Goal: Transaction & Acquisition: Purchase product/service

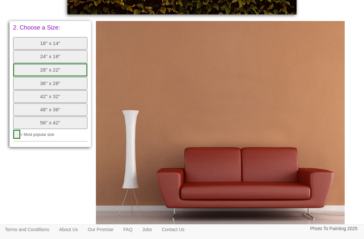
scroll to position [352, 0]
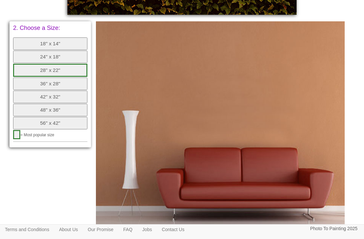
click at [74, 52] on button "24" x 18"" at bounding box center [50, 56] width 74 height 12
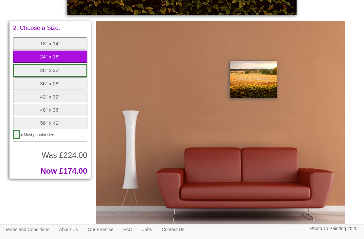
click at [80, 64] on button "28" x 22"" at bounding box center [50, 70] width 74 height 13
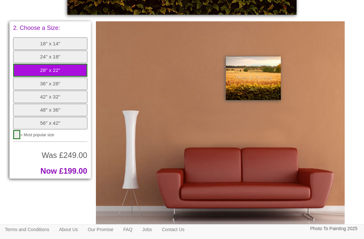
click at [75, 77] on button "36" x 28"" at bounding box center [50, 83] width 74 height 12
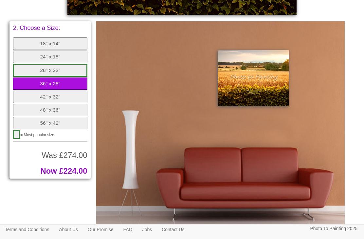
click at [77, 64] on button "28" x 22"" at bounding box center [50, 70] width 74 height 13
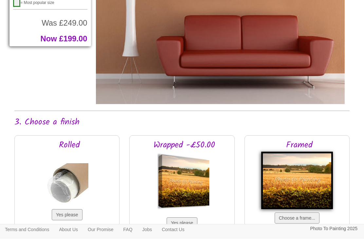
scroll to position [485, 0]
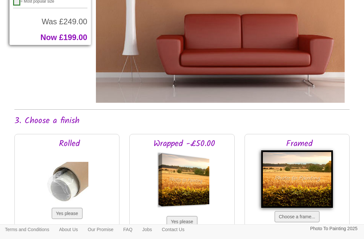
click at [309, 220] on button "Choose a frame..." at bounding box center [297, 216] width 45 height 11
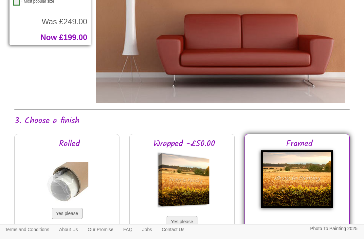
click at [185, 222] on button "Yes please" at bounding box center [182, 221] width 31 height 11
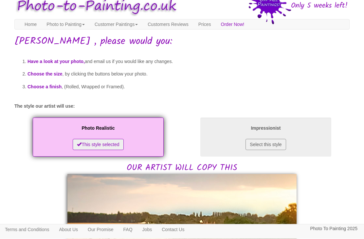
scroll to position [0, 0]
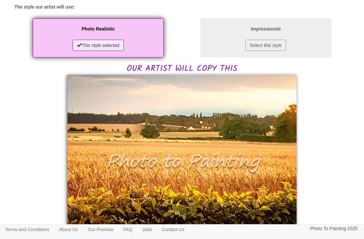
scroll to position [111, 0]
click at [272, 45] on button "Select this style" at bounding box center [266, 45] width 40 height 11
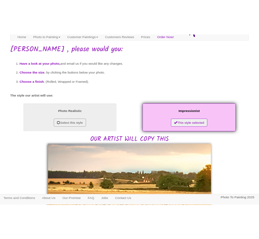
scroll to position [0, 0]
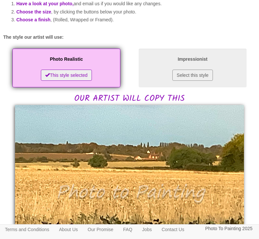
scroll to position [64, 0]
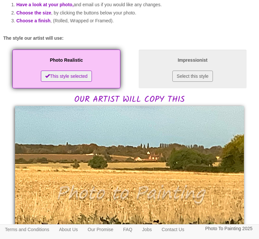
click at [72, 82] on button "This style selected" at bounding box center [66, 75] width 51 height 11
click at [52, 82] on button "This style selected" at bounding box center [66, 75] width 51 height 11
click at [104, 76] on div "Photo Realistic This style selected" at bounding box center [66, 68] width 108 height 39
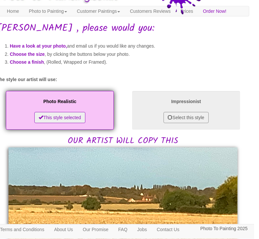
scroll to position [0, 2]
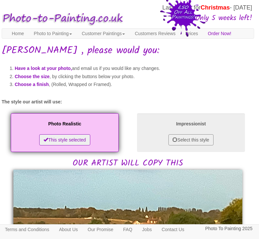
click at [23, 32] on link "Home" at bounding box center [18, 34] width 22 height 10
click at [112, 36] on link "Customer Paintings" at bounding box center [103, 34] width 53 height 10
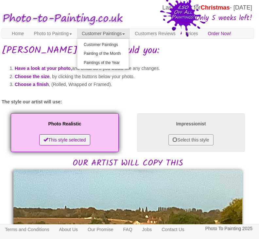
click at [123, 46] on link "Customer Paintings" at bounding box center [103, 44] width 52 height 9
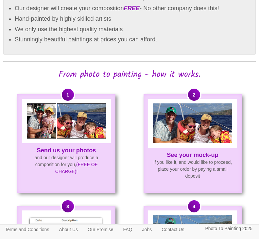
scroll to position [364, 0]
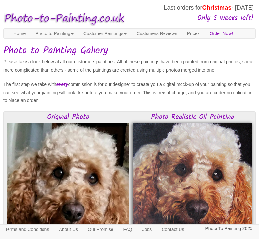
click at [61, 36] on link "Photo to Painting" at bounding box center [54, 34] width 48 height 10
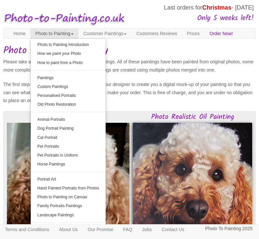
click at [173, 33] on link "Customers Reviews" at bounding box center [157, 34] width 50 height 10
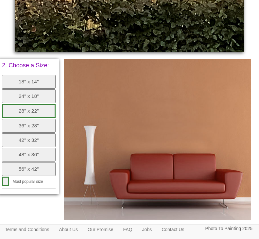
scroll to position [302, 0]
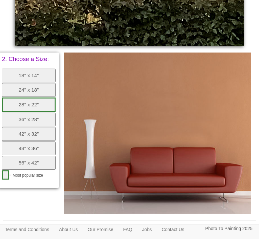
click at [47, 103] on button "28" x 22"" at bounding box center [29, 105] width 54 height 14
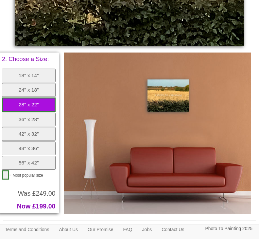
scroll to position [302, 0]
click at [174, 110] on img at bounding box center [168, 95] width 41 height 32
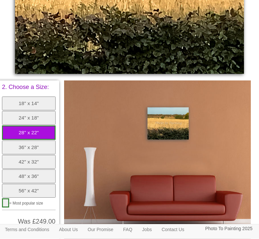
scroll to position [274, 0]
click at [49, 109] on button "18" x 14"" at bounding box center [29, 103] width 54 height 14
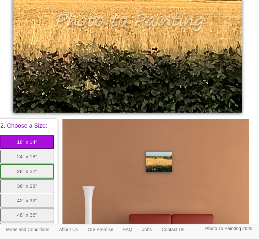
scroll to position [237, 2]
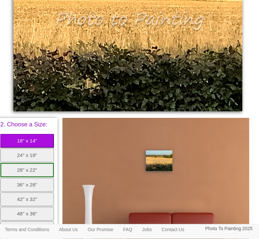
click at [47, 160] on button "24" x 18"" at bounding box center [27, 155] width 54 height 14
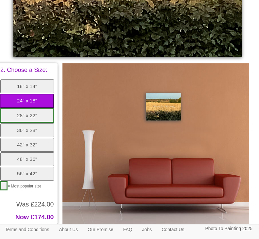
scroll to position [291, 2]
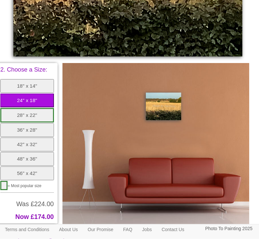
click at [53, 117] on button "28" x 22"" at bounding box center [27, 115] width 54 height 14
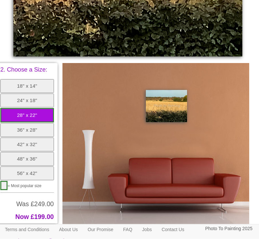
scroll to position [292, 2]
click at [52, 101] on button "24" x 18"" at bounding box center [27, 100] width 54 height 14
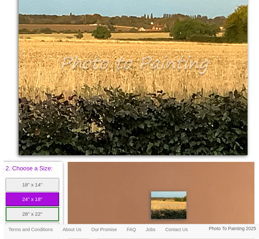
scroll to position [193, 0]
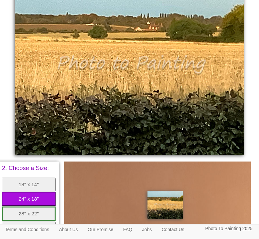
click at [26, 189] on button "18" x 14"" at bounding box center [29, 185] width 54 height 14
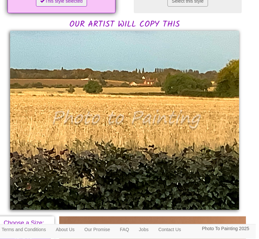
scroll to position [0, 2]
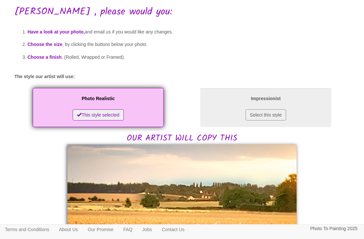
scroll to position [42, 0]
